Goal: Task Accomplishment & Management: Use online tool/utility

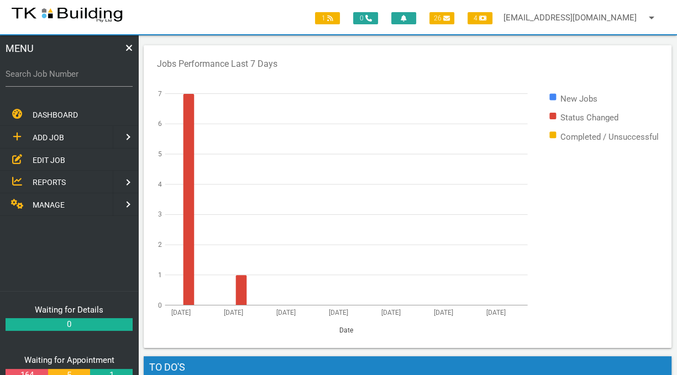
click at [46, 153] on link "EDIT JOB" at bounding box center [69, 160] width 143 height 23
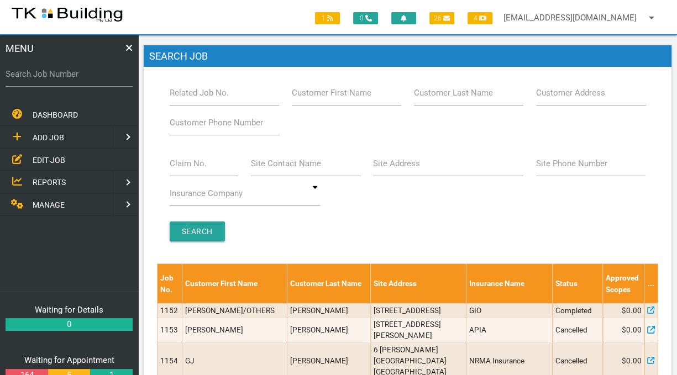
click at [194, 91] on label "Related Job No." at bounding box center [199, 93] width 59 height 13
click at [194, 91] on input "Related Job No." at bounding box center [225, 92] width 110 height 25
type input "27172"
click at [189, 224] on input "Search" at bounding box center [197, 232] width 55 height 20
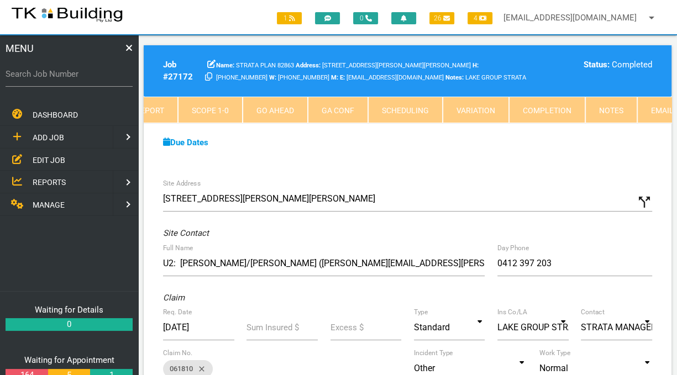
scroll to position [0, 159]
click at [578, 108] on link "Notes" at bounding box center [593, 110] width 52 height 27
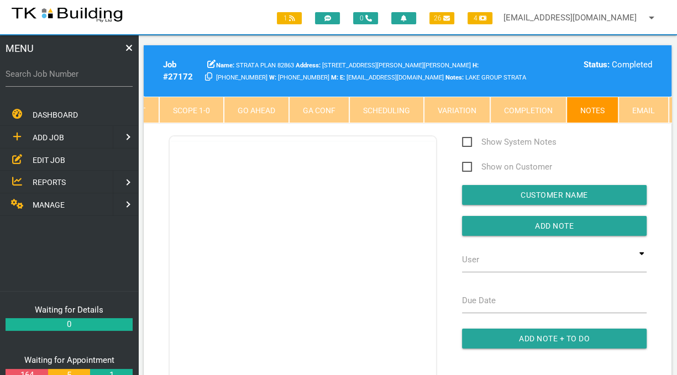
scroll to position [0, 0]
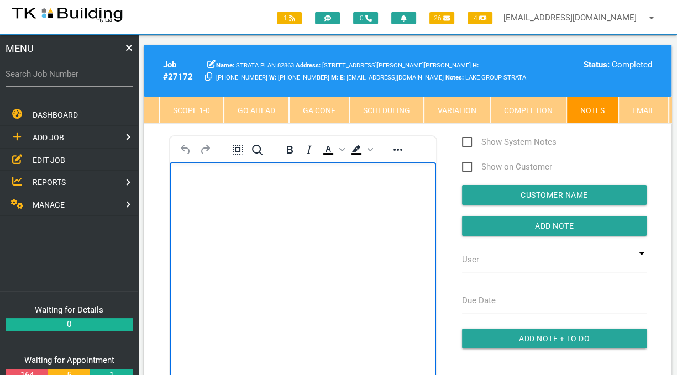
click at [204, 193] on body "Rich Text Area. Press ALT-0 for help." at bounding box center [303, 194] width 267 height 36
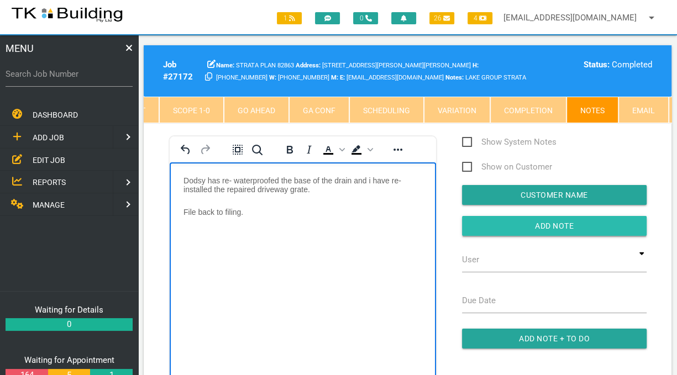
click at [561, 232] on input "Add Note" at bounding box center [554, 226] width 185 height 20
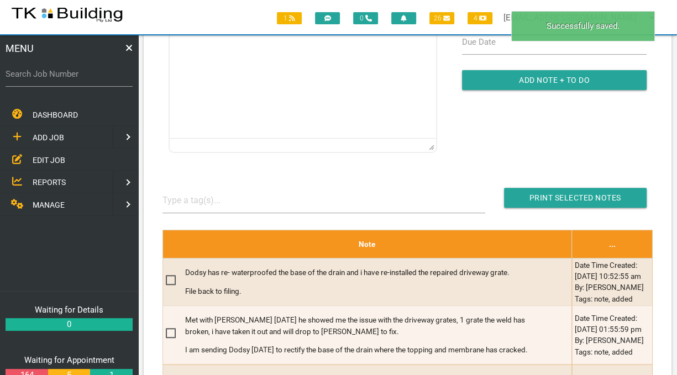
scroll to position [261, 0]
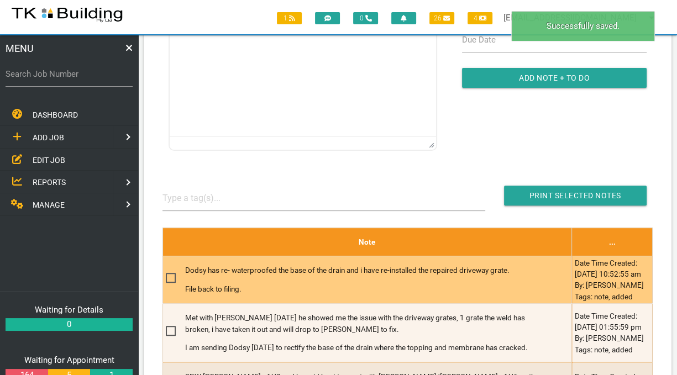
click at [166, 285] on span at bounding box center [175, 279] width 19 height 14
click at [166, 279] on input "checkbox" at bounding box center [169, 275] width 7 height 7
checkbox input "true"
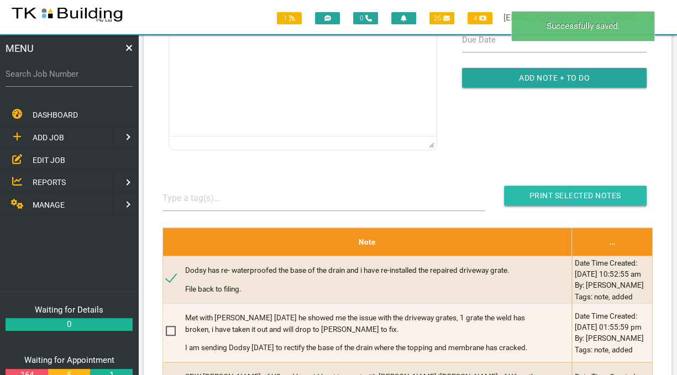
click at [574, 199] on input "button" at bounding box center [575, 196] width 143 height 20
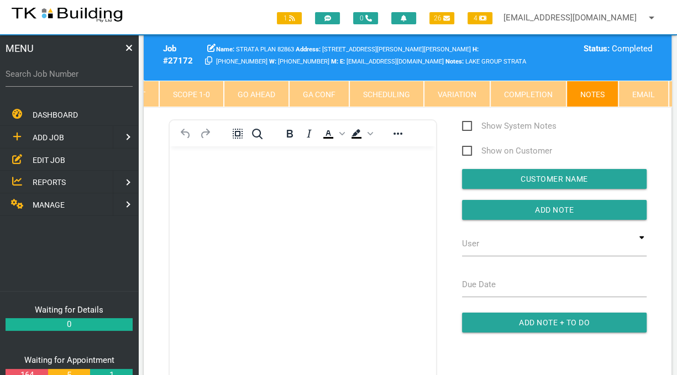
scroll to position [0, 0]
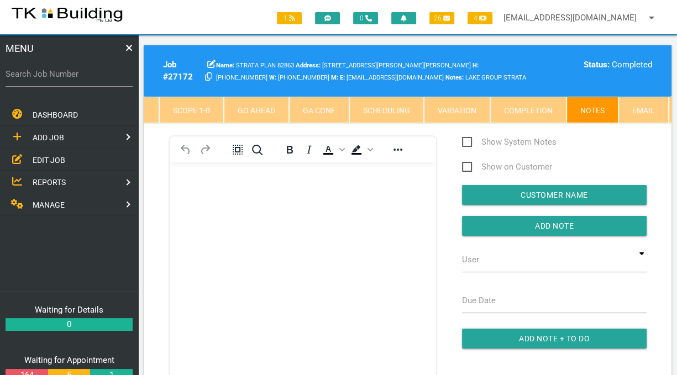
click at [236, 210] on body "Rich Text Area. Press ALT-0 for help." at bounding box center [303, 194] width 267 height 36
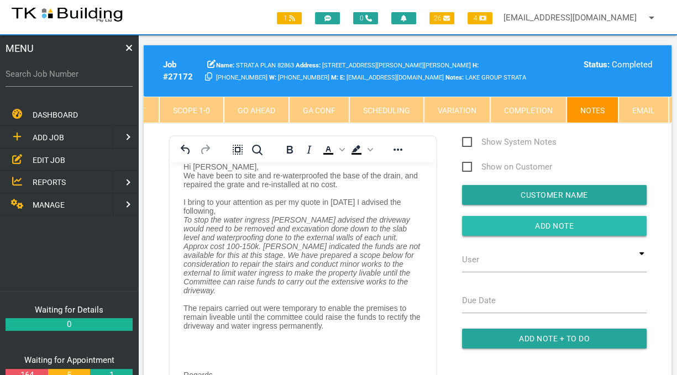
click at [566, 228] on input "button" at bounding box center [554, 226] width 185 height 20
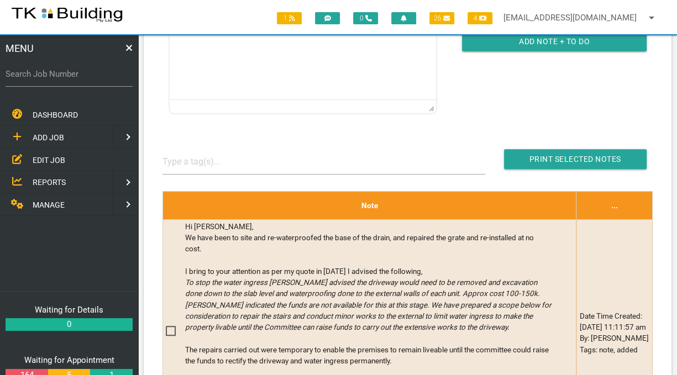
scroll to position [299, 0]
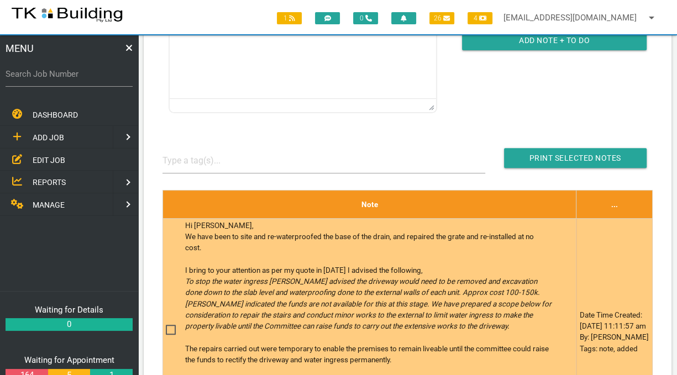
click at [167, 335] on span at bounding box center [175, 331] width 19 height 14
click at [167, 331] on input "checkbox" at bounding box center [169, 327] width 7 height 7
checkbox input "true"
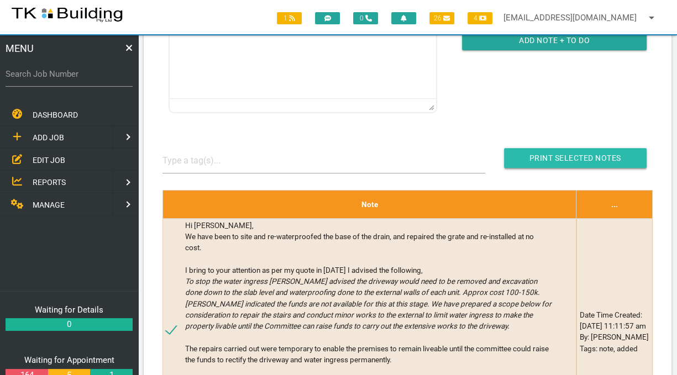
click at [611, 158] on input "button" at bounding box center [575, 158] width 143 height 20
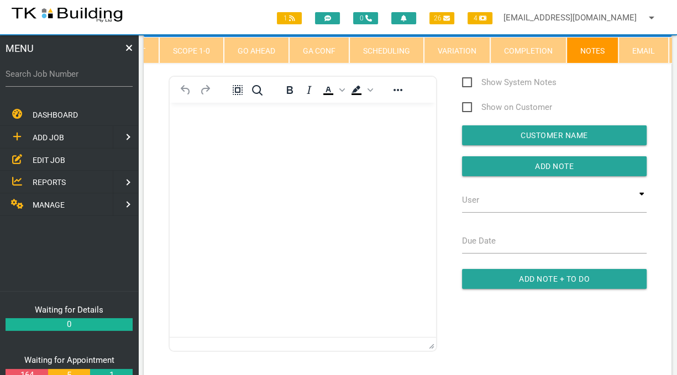
scroll to position [59, 0]
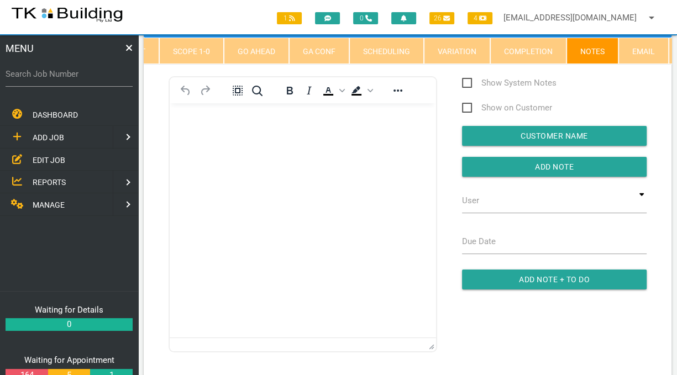
click at [46, 157] on span "EDIT JOB" at bounding box center [49, 159] width 33 height 9
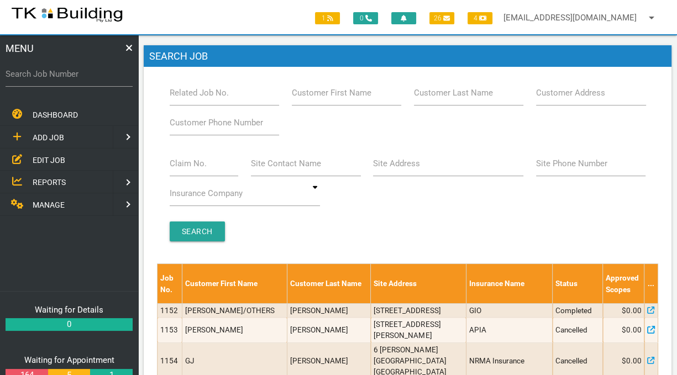
click at [195, 91] on label "Related Job No." at bounding box center [199, 93] width 59 height 13
click at [195, 91] on input "Related Job No." at bounding box center [225, 92] width 110 height 25
type input "28158"
click at [201, 228] on input "Search" at bounding box center [197, 232] width 55 height 20
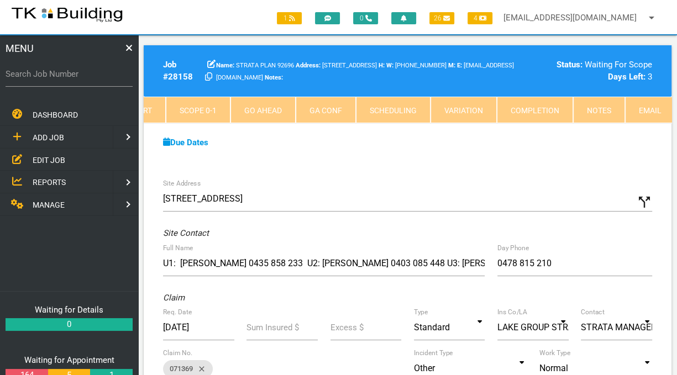
scroll to position [0, 164]
click at [579, 108] on link "Notes" at bounding box center [588, 110] width 52 height 27
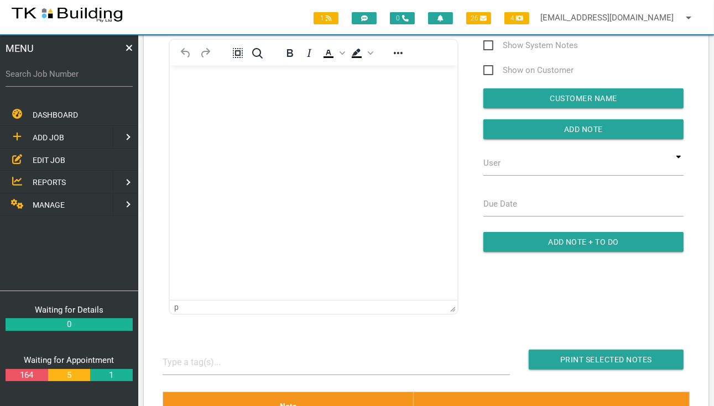
scroll to position [0, 0]
